Goal: Information Seeking & Learning: Learn about a topic

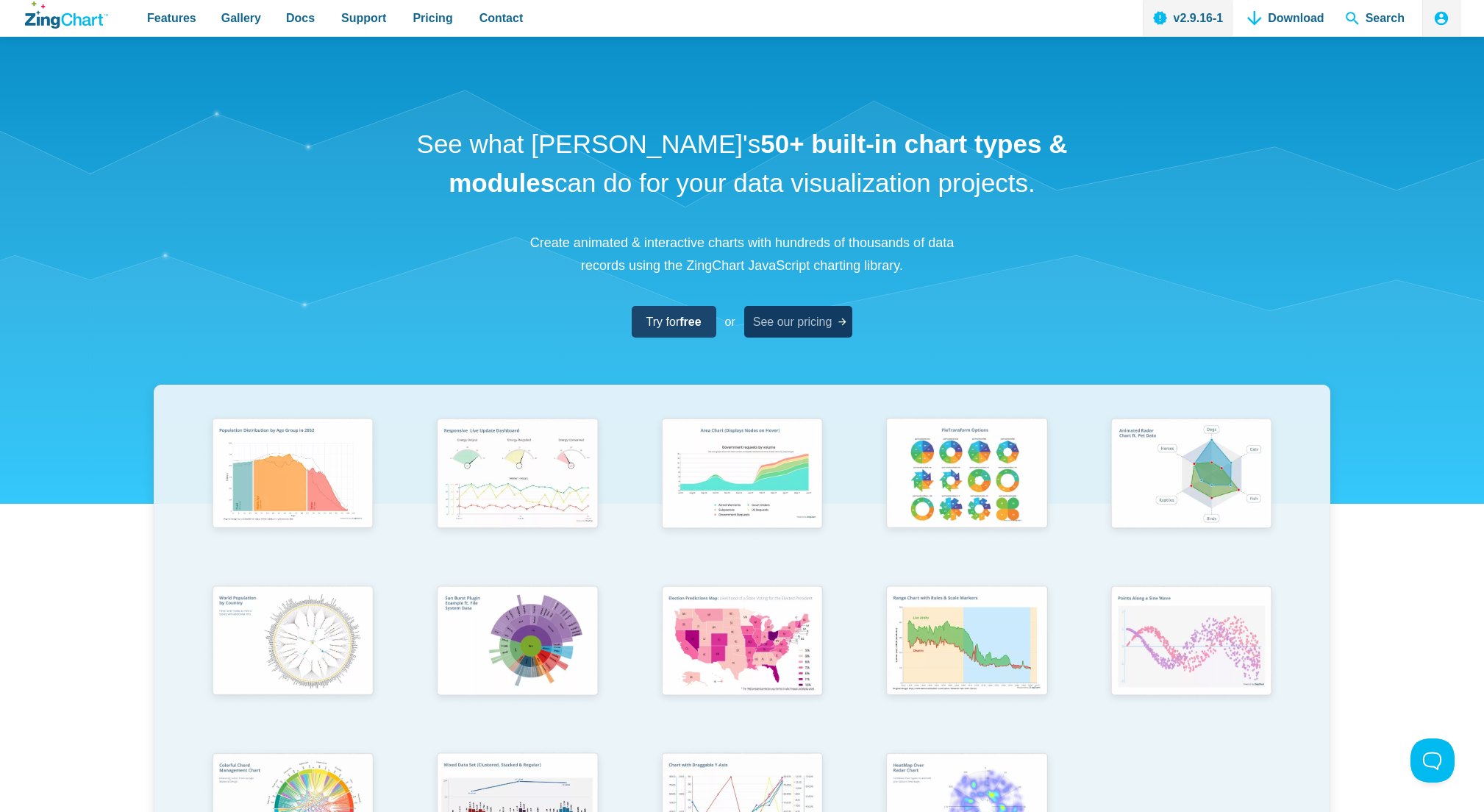
click at [835, 325] on link "See our pricing" at bounding box center [798, 321] width 109 height 31
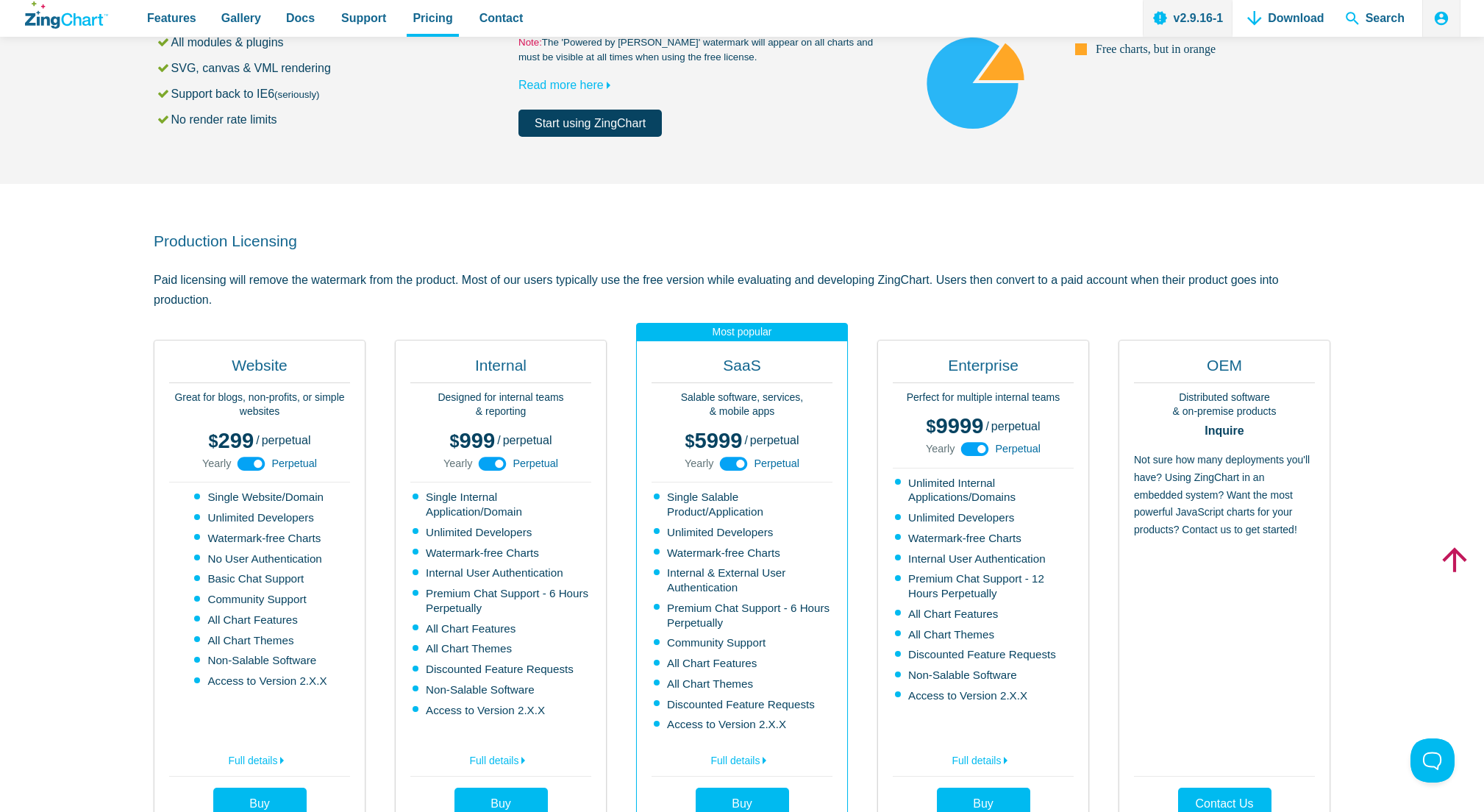
click at [257, 463] on icon "App Content" at bounding box center [251, 463] width 33 height 33
click at [257, 463] on use "App Content" at bounding box center [251, 463] width 28 height 14
click at [499, 462] on icon "App Content" at bounding box center [492, 463] width 33 height 33
click at [499, 462] on use "App Content" at bounding box center [492, 463] width 28 height 14
click at [735, 468] on use "App Content" at bounding box center [734, 463] width 28 height 14
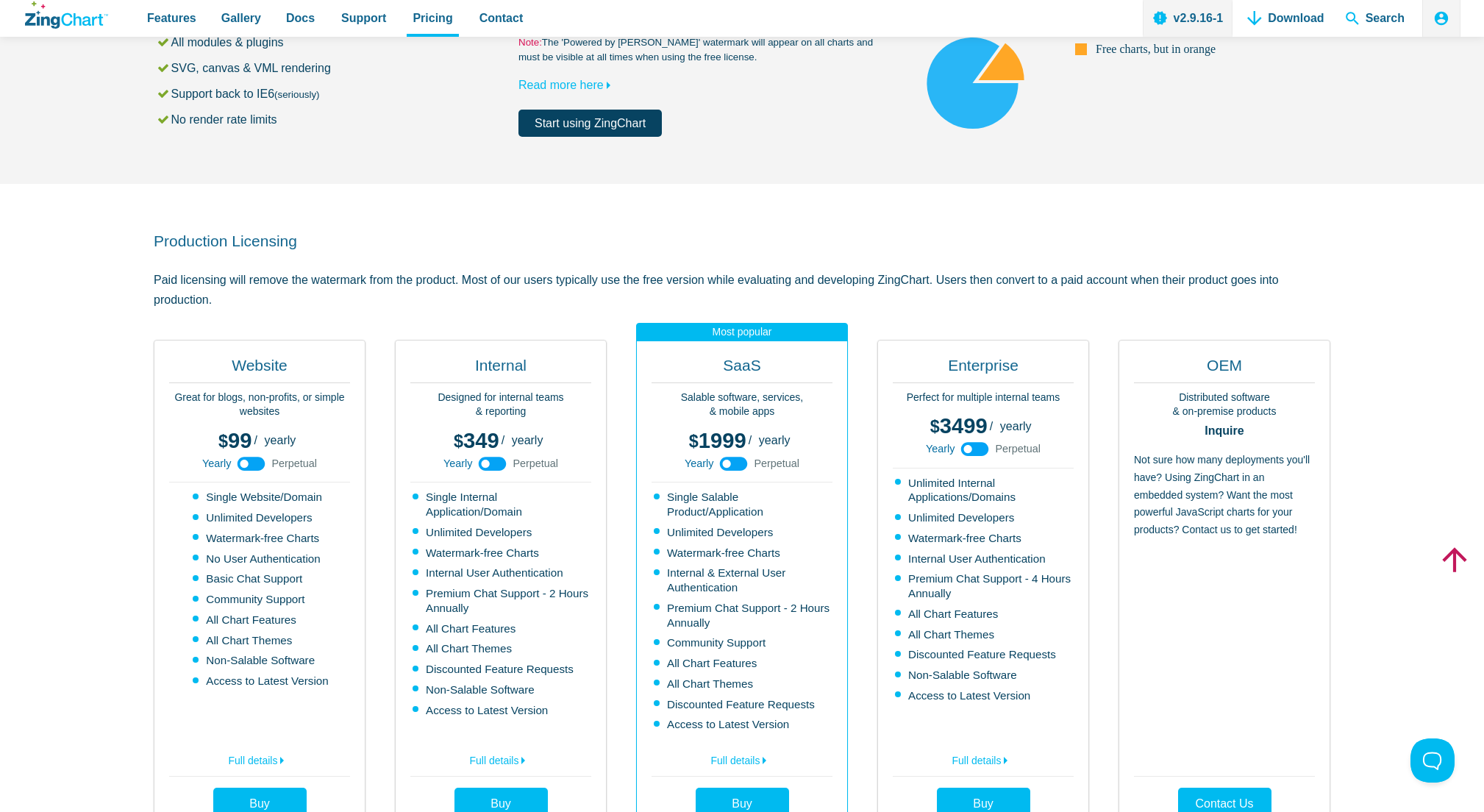
click at [735, 468] on use "App Content" at bounding box center [734, 463] width 28 height 14
click at [978, 447] on icon "App Content" at bounding box center [974, 448] width 33 height 33
click at [978, 447] on use "App Content" at bounding box center [974, 448] width 28 height 14
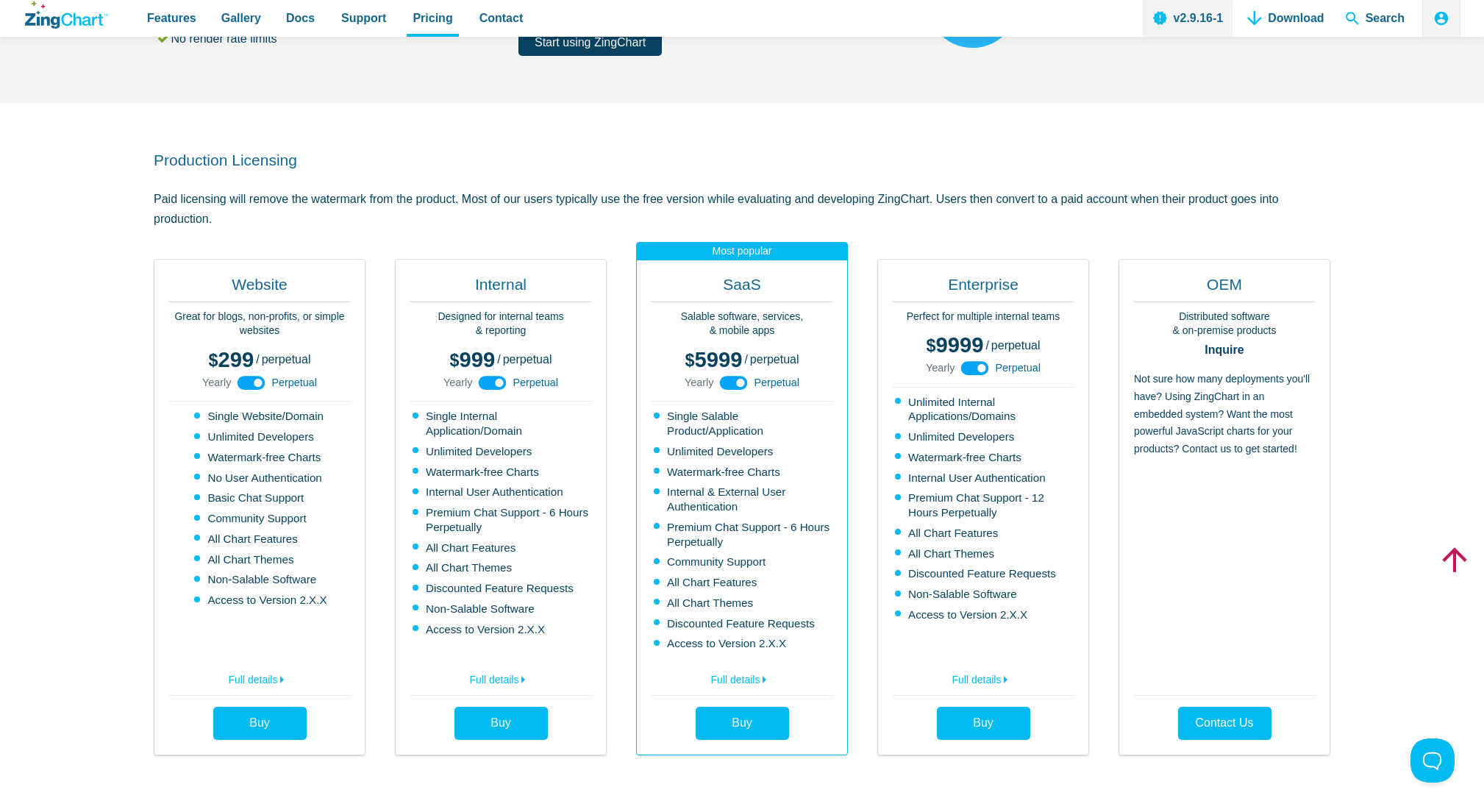
scroll to position [408, 0]
